Goal: Information Seeking & Learning: Learn about a topic

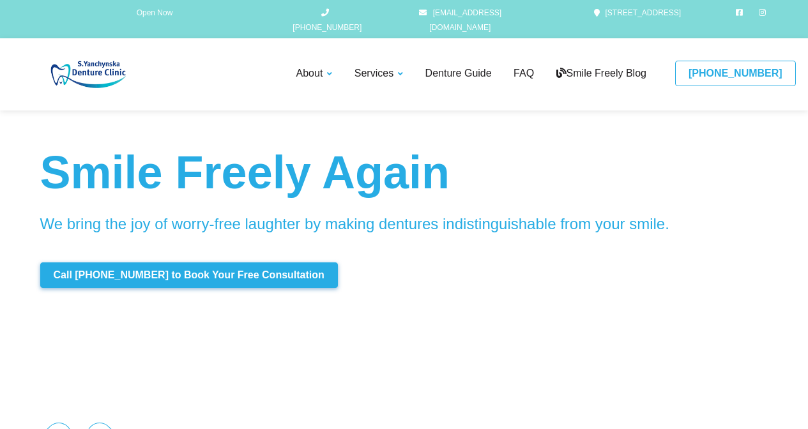
scroll to position [18, 0]
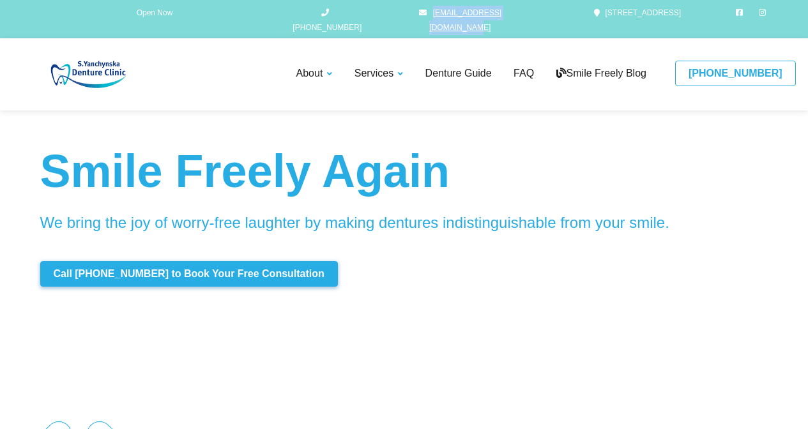
drag, startPoint x: 528, startPoint y: 11, endPoint x: 416, endPoint y: 16, distance: 112.5
click at [416, 16] on div "Open Now [PHONE_NUMBER] [EMAIL_ADDRESS][DOMAIN_NAME] [STREET_ADDRESS]" at bounding box center [404, 19] width 802 height 32
copy link "[EMAIL_ADDRESS][DOMAIN_NAME]"
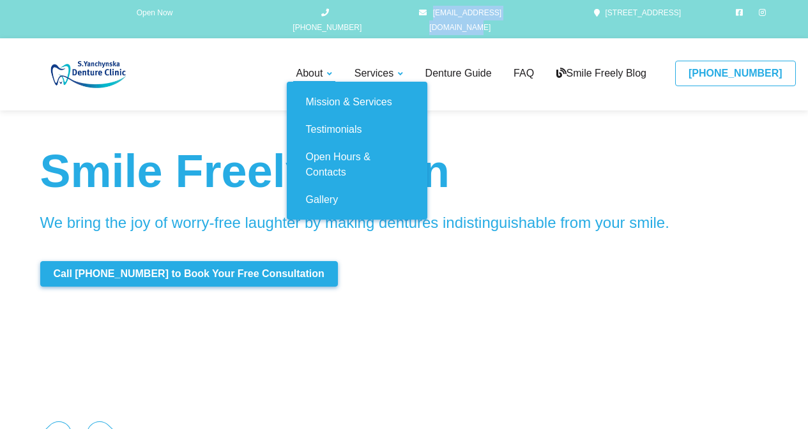
click at [317, 66] on link "About" at bounding box center [314, 74] width 43 height 16
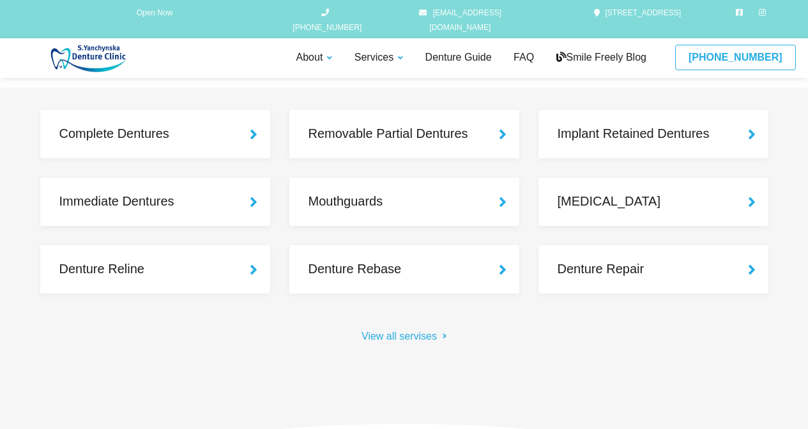
scroll to position [1184, 0]
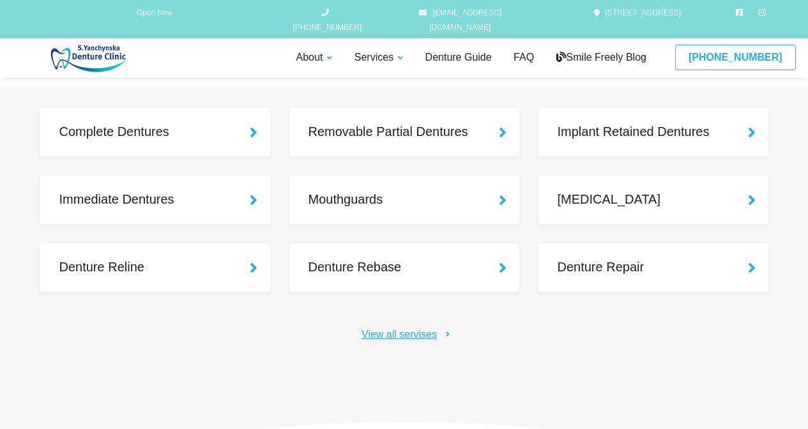
click at [435, 329] on link "View all servises" at bounding box center [404, 334] width 85 height 15
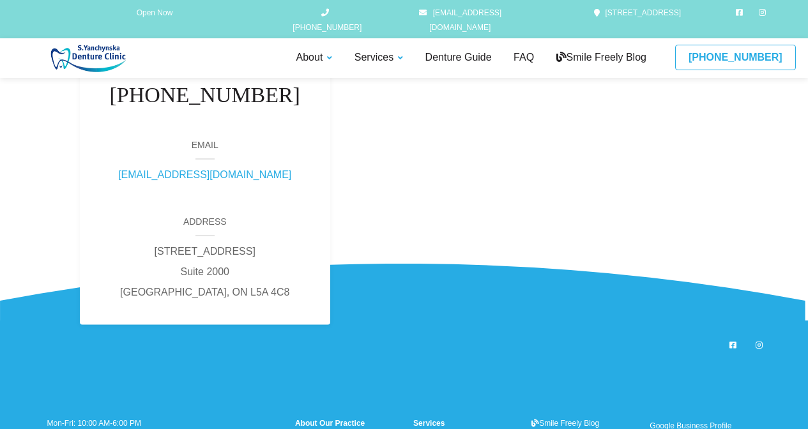
scroll to position [5117, 0]
